Goal: Information Seeking & Learning: Learn about a topic

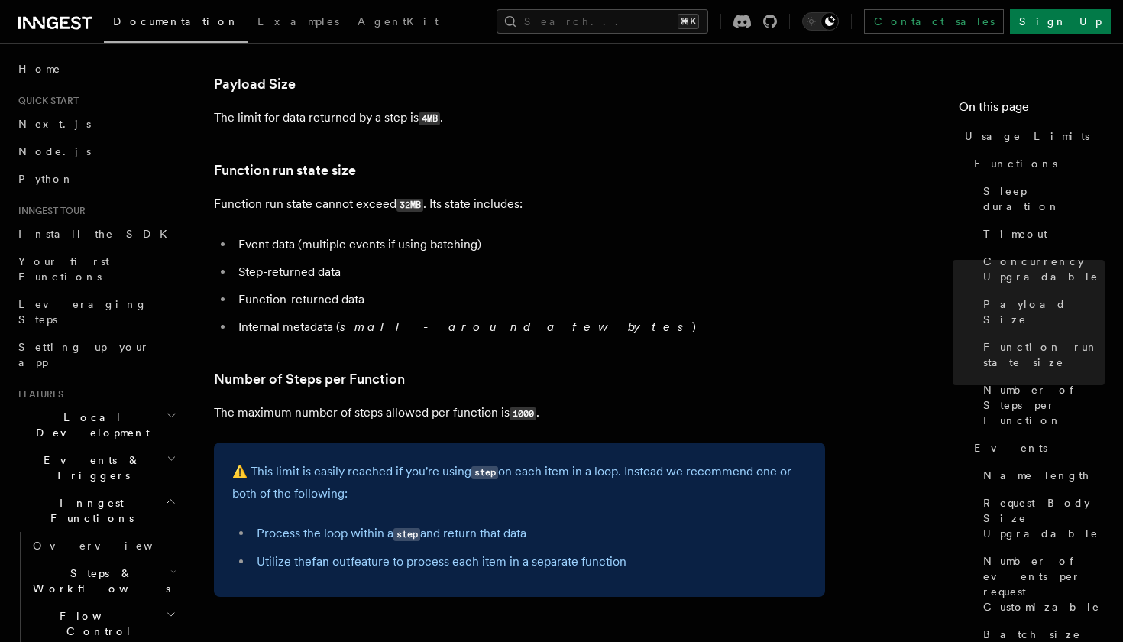
scroll to position [627, 0]
click at [434, 121] on code "4MB" at bounding box center [429, 120] width 21 height 13
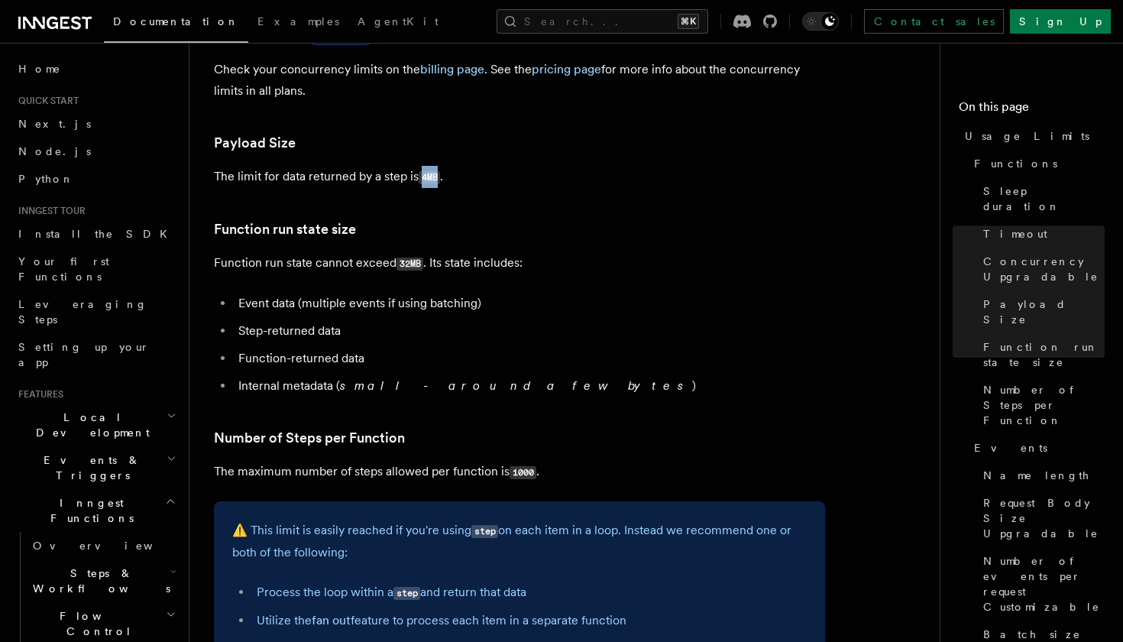
scroll to position [573, 0]
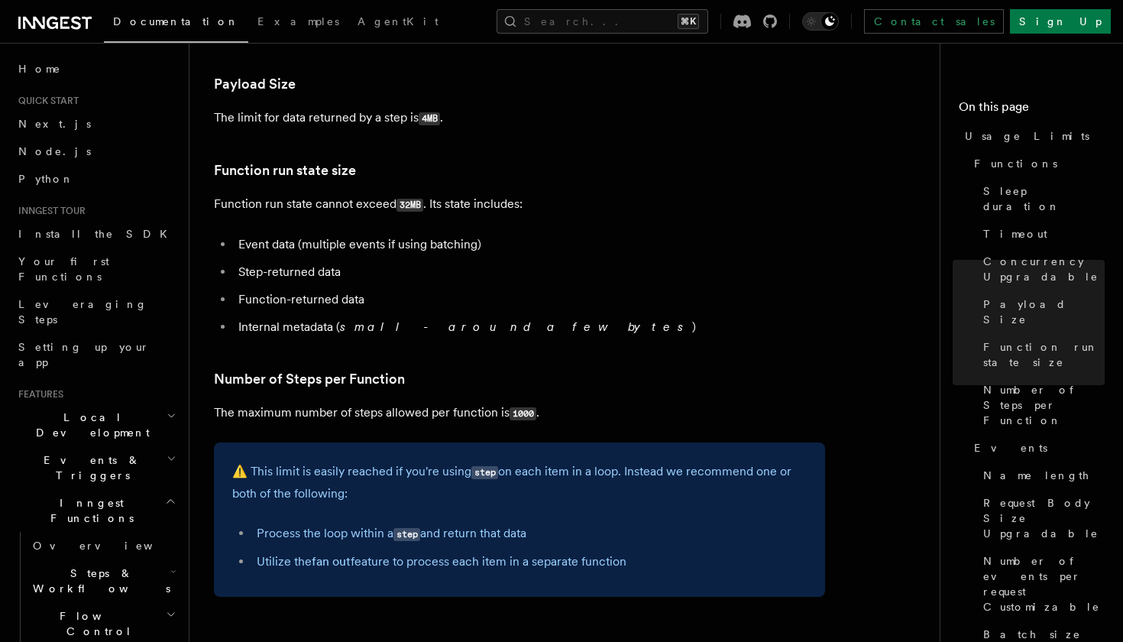
click at [430, 116] on code "4MB" at bounding box center [429, 118] width 21 height 13
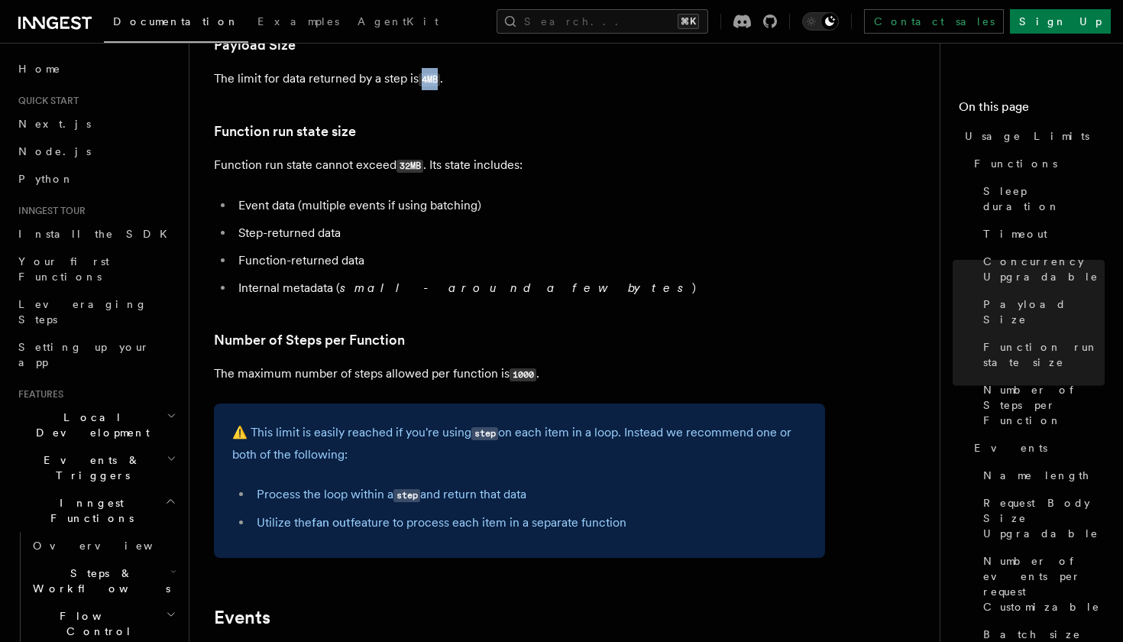
scroll to position [669, 0]
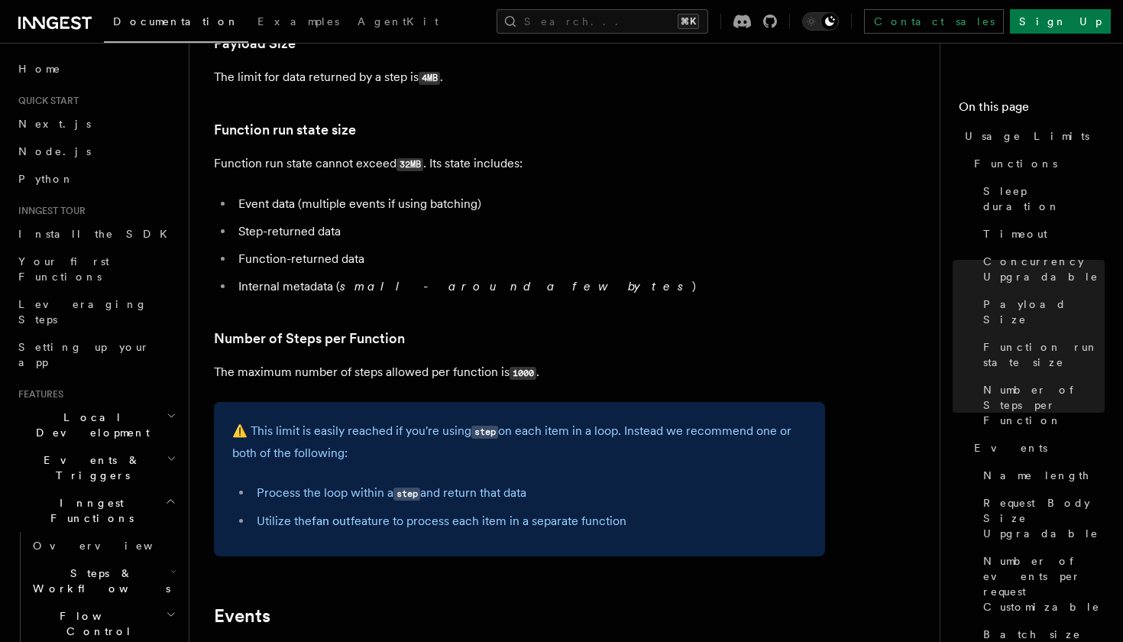
click at [384, 488] on li "Process the loop within a step and return that data" at bounding box center [529, 493] width 555 height 22
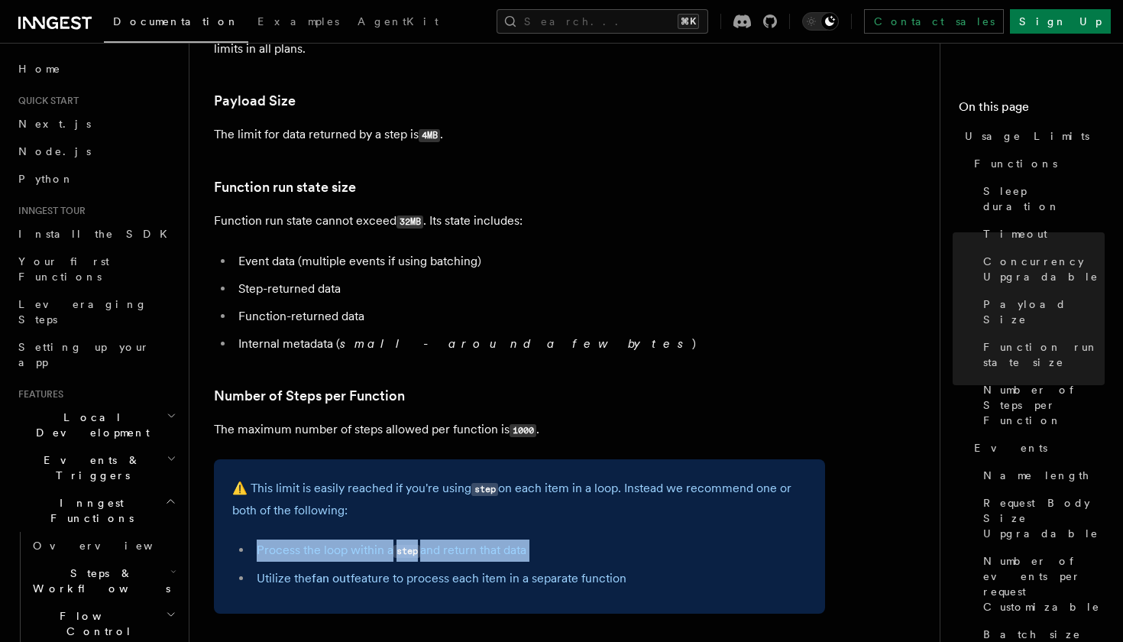
scroll to position [612, 0]
click at [1011, 495] on span "Request Body Size Upgradable" at bounding box center [1045, 518] width 122 height 46
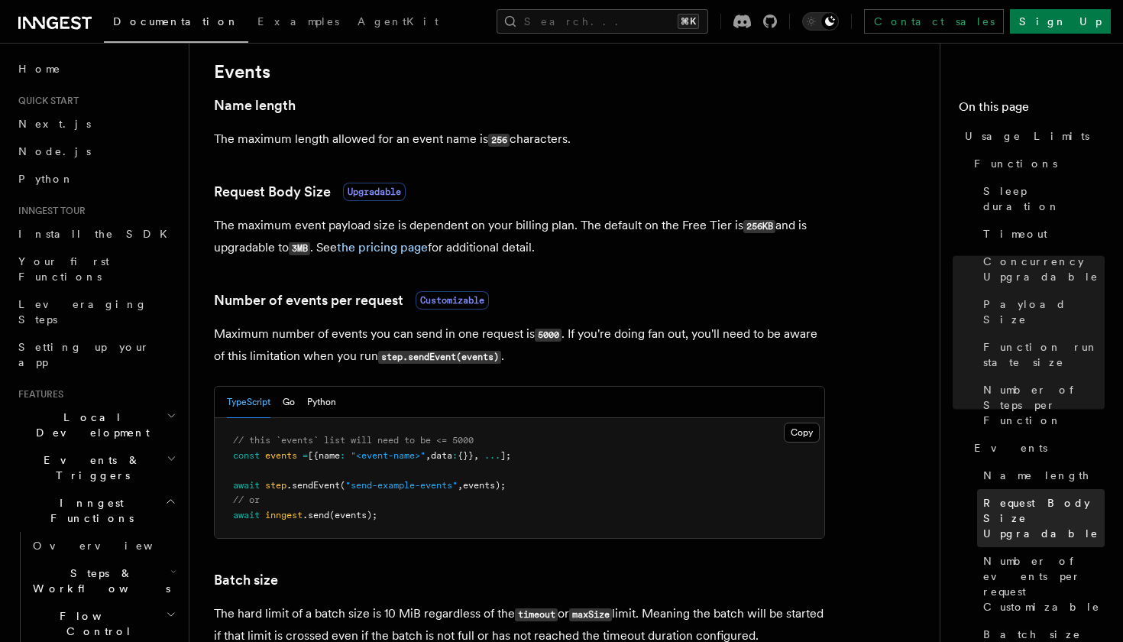
scroll to position [1321, 0]
